Goal: Transaction & Acquisition: Book appointment/travel/reservation

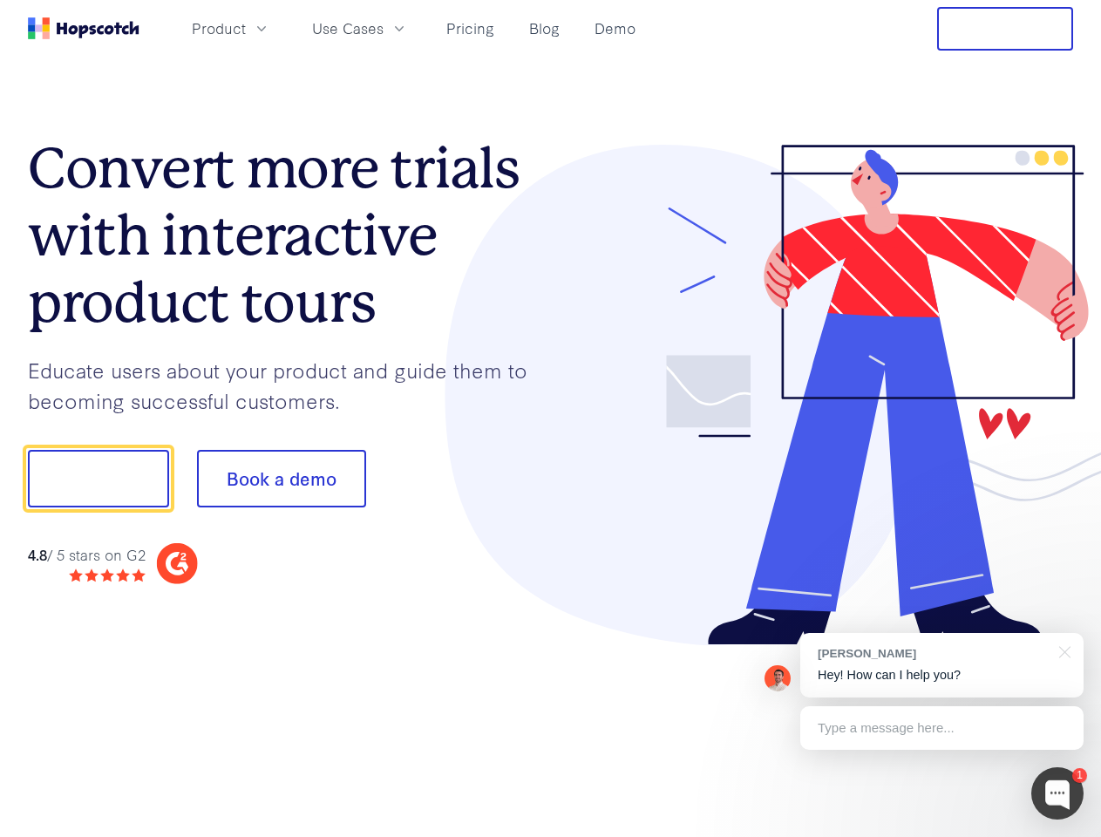
click at [551, 418] on div at bounding box center [812, 395] width 523 height 501
click at [246, 28] on span "Product" at bounding box center [219, 28] width 54 height 22
click at [384, 28] on span "Use Cases" at bounding box center [347, 28] width 71 height 22
click at [1005, 29] on button "Free Trial" at bounding box center [1005, 29] width 136 height 44
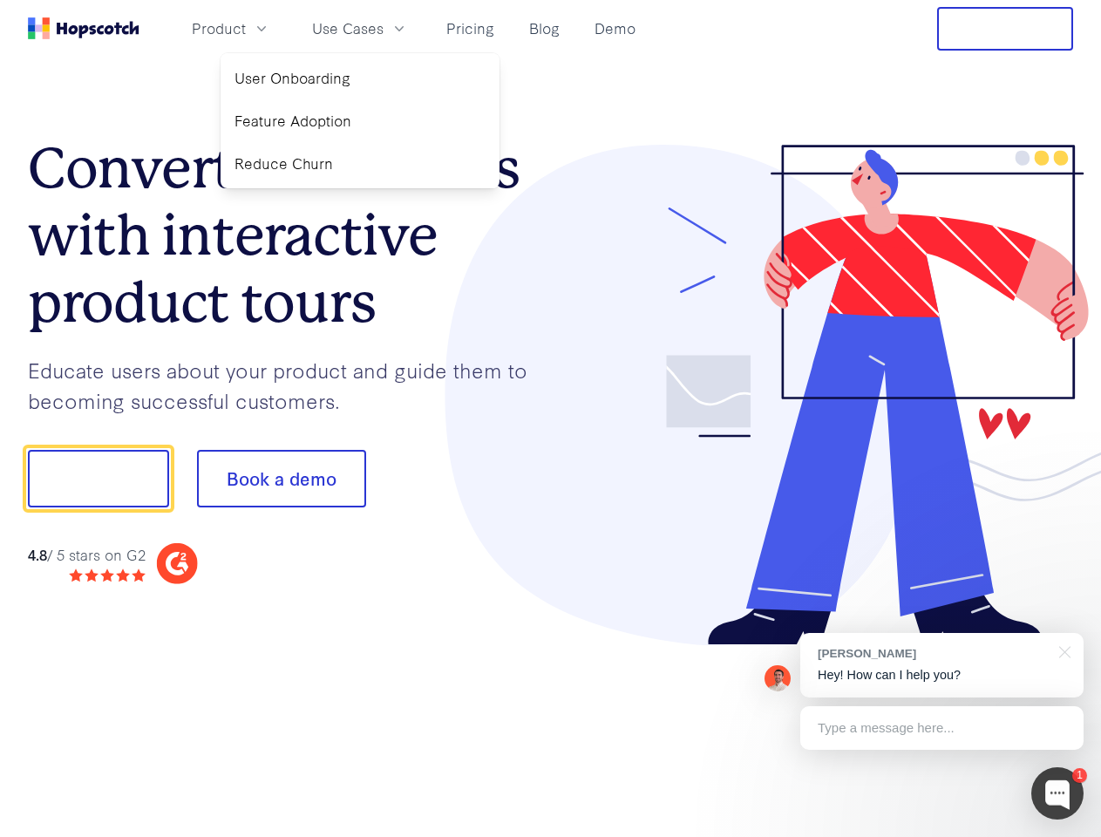
click at [98, 479] on button "Show me!" at bounding box center [98, 479] width 141 height 58
click at [281, 479] on button "Book a demo" at bounding box center [281, 479] width 169 height 58
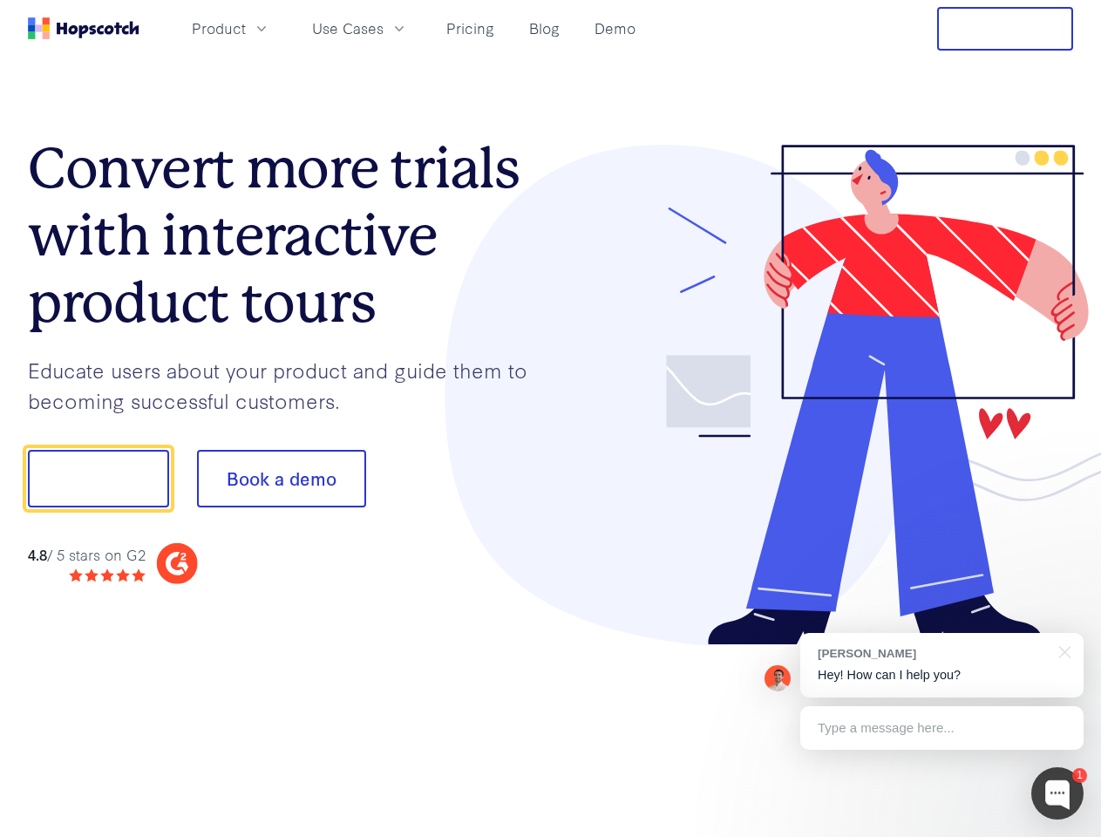
click at [1057, 793] on div at bounding box center [1057, 793] width 52 height 52
click at [942, 665] on div "[PERSON_NAME] Hey! How can I help you?" at bounding box center [941, 665] width 283 height 65
click at [1062, 650] on div at bounding box center [1062, 651] width 44 height 36
click at [942, 728] on div at bounding box center [920, 593] width 327 height 348
